Goal: Submit feedback/report problem: Submit feedback/report problem

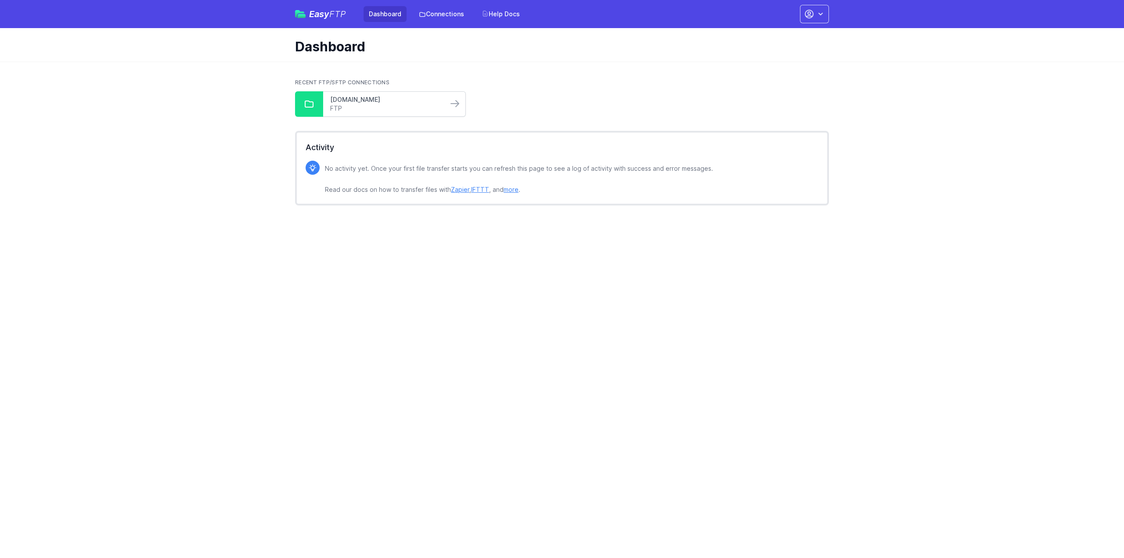
click at [361, 99] on link "[DOMAIN_NAME]" at bounding box center [385, 99] width 111 height 9
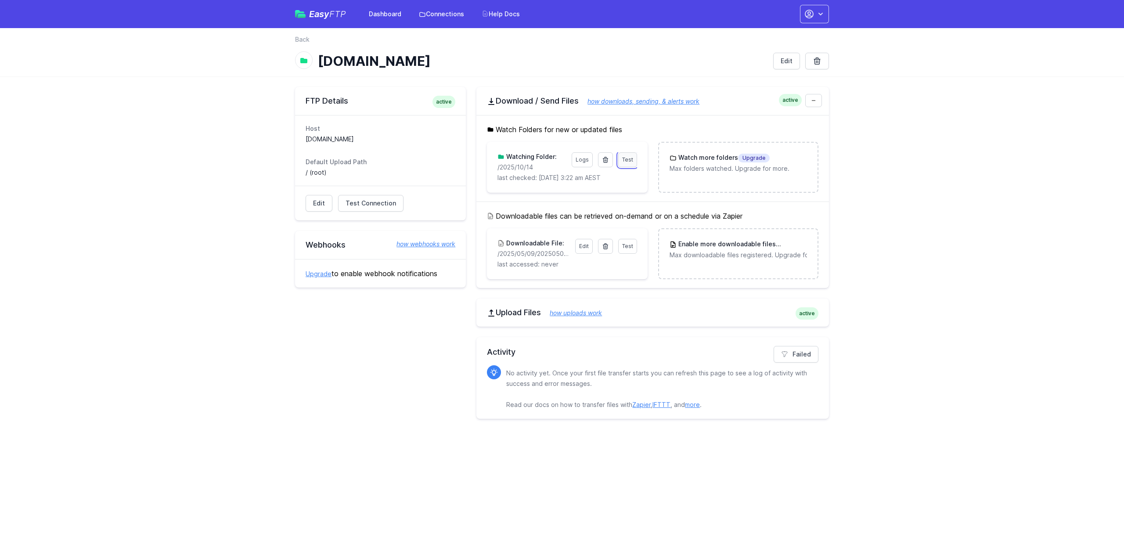
click at [627, 160] on span "Test" at bounding box center [627, 159] width 11 height 7
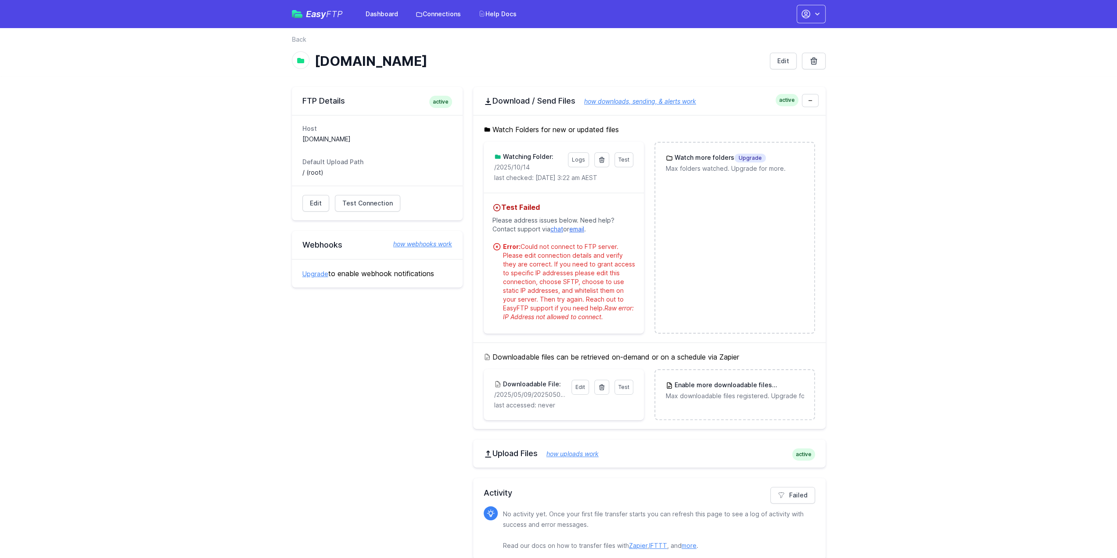
click at [559, 230] on link "chat" at bounding box center [556, 228] width 13 height 7
drag, startPoint x: 627, startPoint y: 319, endPoint x: 502, endPoint y: 250, distance: 142.6
click at [502, 250] on li "Error: Could not connect to FTP server. Please edit connection details and veri…" at bounding box center [563, 281] width 143 height 79
copy div "Error: Could not connect to FTP server. Please edit connection details and veri…"
